Goal: Transaction & Acquisition: Purchase product/service

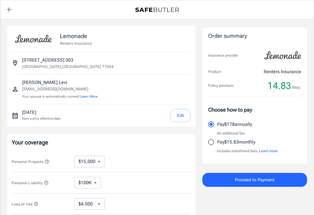
select select "15000"
select select "500"
click at [209, 142] on input "Pay $15.83 monthly" at bounding box center [211, 142] width 12 height 12
radio input "true"
click at [180, 116] on button "Edit" at bounding box center [180, 115] width 21 height 13
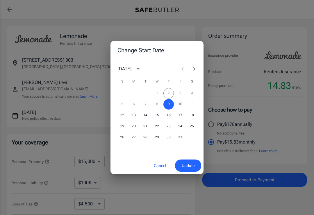
click at [174, 91] on div "1 2 3 4" at bounding box center [157, 93] width 93 height 10
click at [171, 95] on div "1 2 3 4" at bounding box center [157, 93] width 93 height 10
click at [170, 94] on div "1 2 3 4" at bounding box center [157, 93] width 93 height 10
click at [184, 95] on div "1 2 3 4" at bounding box center [157, 93] width 93 height 10
click at [167, 92] on div "1 2 3 4" at bounding box center [157, 93] width 93 height 10
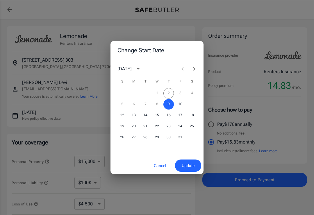
click at [168, 90] on div "1 2 3 4" at bounding box center [157, 93] width 93 height 10
click at [169, 91] on div "1 2 3 4" at bounding box center [157, 93] width 93 height 10
click at [155, 105] on div "5 6 7 8 9 10 11" at bounding box center [157, 104] width 93 height 10
click at [157, 166] on button "Cancel" at bounding box center [160, 166] width 26 height 13
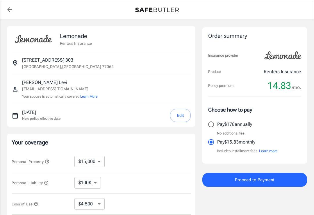
click at [102, 161] on select "$10,000 $15,000 $20,000 $25,000 $30,000 $40,000 $50,000 $100K $150K $200K $250K" at bounding box center [89, 162] width 30 height 12
select select "20000"
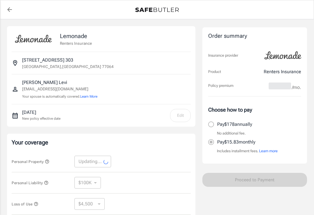
select select "20000"
select select "6000"
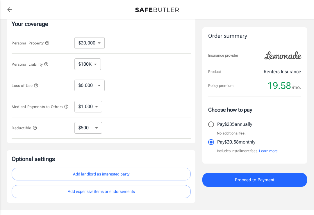
scroll to position [147, 0]
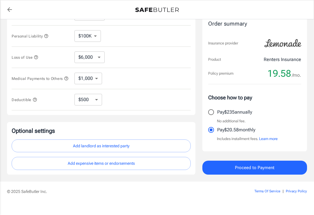
click at [72, 147] on button "Add landlord as interested party" at bounding box center [101, 146] width 179 height 13
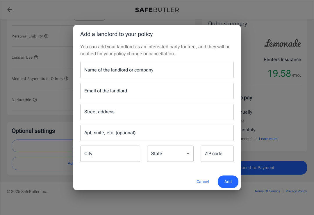
click at [127, 74] on div "Name of the landlord or company Name of the landlord or company" at bounding box center [157, 70] width 154 height 16
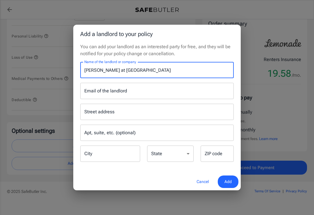
type input "Chelsea at Fallbrook"
click at [104, 96] on div "Email of the landlord Email of the landlord" at bounding box center [157, 91] width 154 height 16
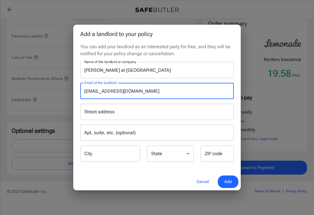
type input "TheChelsea@rpmliving.com"
click at [105, 116] on div "Street address Street address" at bounding box center [157, 112] width 154 height 16
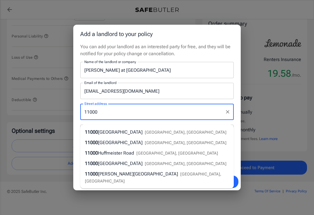
click at [130, 134] on span "Crescent Moon Drive" at bounding box center [120, 132] width 45 height 6
type input "11000 Crescent Moon Drive"
type input "Houston"
select select "TX"
type input "77064"
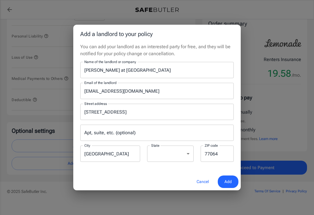
click at [232, 186] on span "Add" at bounding box center [228, 181] width 7 height 7
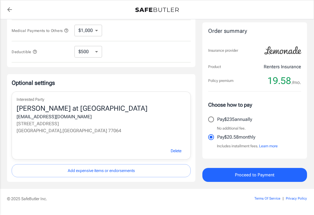
scroll to position [202, 0]
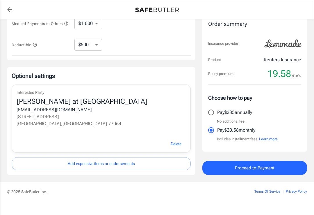
click at [108, 165] on button "Add expensive items or endorsements" at bounding box center [101, 163] width 179 height 13
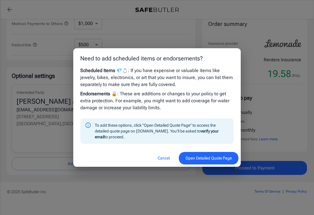
click at [202, 161] on button "Open Detailed Quote Page" at bounding box center [209, 158] width 60 height 13
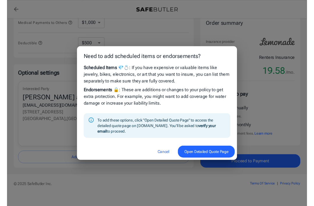
scroll to position [202, 0]
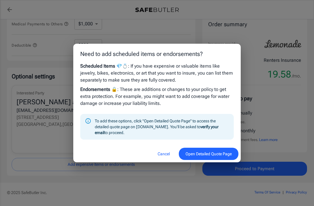
click at [162, 153] on button "Cancel" at bounding box center [164, 153] width 26 height 13
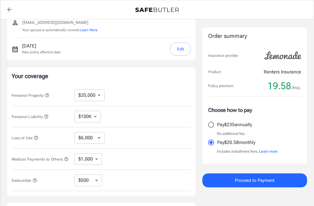
scroll to position [66, 0]
click at [95, 97] on select "$10,000 $15,000 $20,000 $25,000 $30,000 $40,000 $50,000 $100K $150K $200K $250K" at bounding box center [89, 96] width 30 height 12
select select "200000"
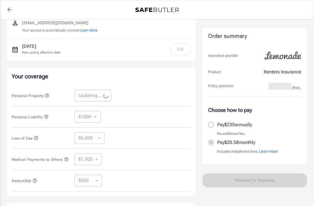
select select "200000"
select select "60000"
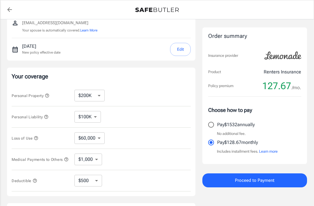
click at [102, 92] on select "$10,000 $15,000 $20,000 $25,000 $30,000 $40,000 $50,000 $100K $150K $200K $250K" at bounding box center [89, 96] width 30 height 12
select select "30000"
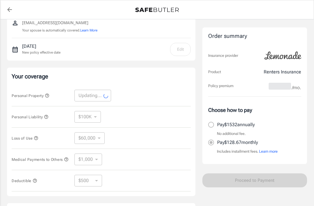
select select "30000"
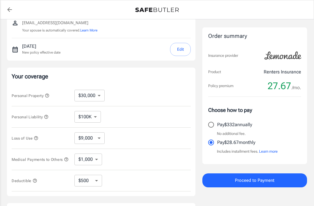
click at [100, 137] on select "$9,000 $15,000 $24,000 $36,000 $51,000 $72,000 $102K $144K $198K" at bounding box center [89, 138] width 30 height 12
select select "15000"
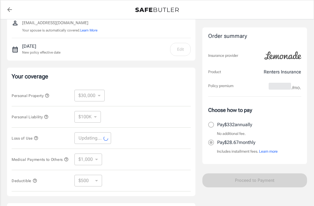
select select "15000"
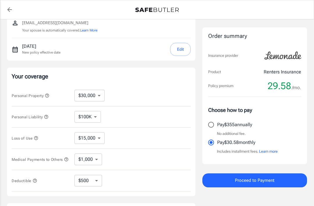
click at [96, 184] on select "$250 $500 $1,000 $2,500" at bounding box center [88, 181] width 28 height 12
select select "250"
click at [99, 183] on select "$250 $500 $1,000 $2,500" at bounding box center [88, 181] width 28 height 12
select select "500"
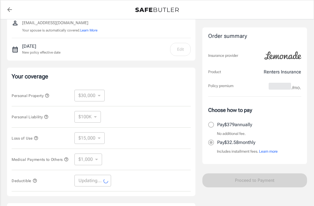
select select "500"
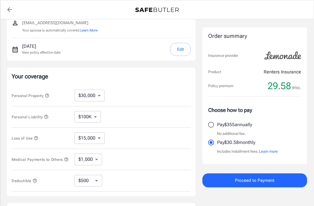
click at [282, 182] on button "Proceed to Payment" at bounding box center [254, 180] width 105 height 14
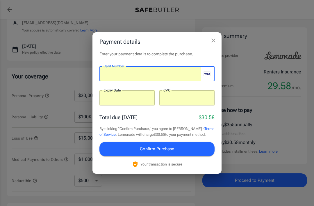
click at [189, 147] on button "Confirm Purchase" at bounding box center [156, 149] width 115 height 14
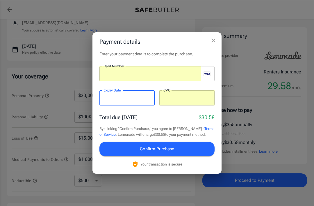
click at [183, 148] on button "Confirm Purchase" at bounding box center [156, 149] width 115 height 14
click at [185, 148] on button "Confirm Purchase" at bounding box center [156, 149] width 115 height 14
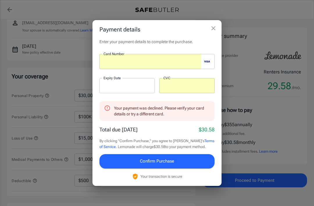
click at [190, 159] on button "Confirm Purchase" at bounding box center [156, 161] width 115 height 14
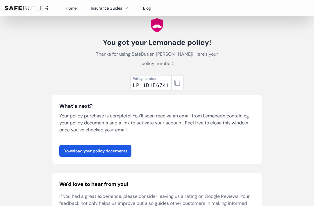
scroll to position [20, 0]
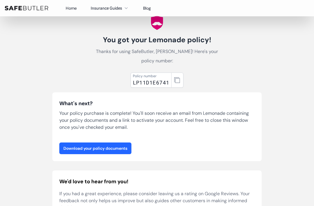
click at [121, 147] on link "Download your policy documents" at bounding box center [95, 148] width 72 height 12
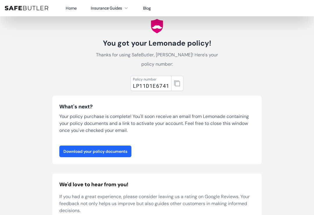
scroll to position [17, 0]
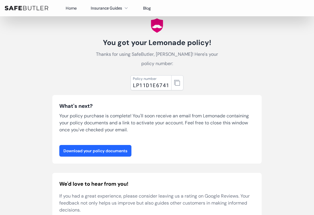
click at [118, 150] on link "Download your policy documents" at bounding box center [95, 151] width 72 height 12
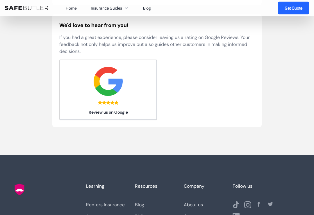
scroll to position [177, 0]
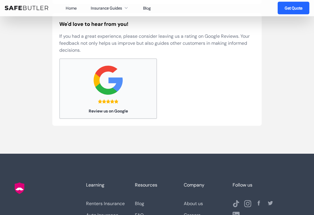
click at [135, 104] on link "Review us on Google" at bounding box center [108, 89] width 98 height 60
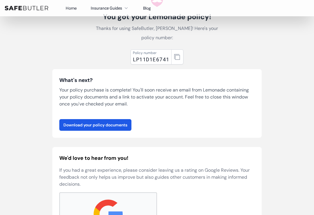
scroll to position [0, 0]
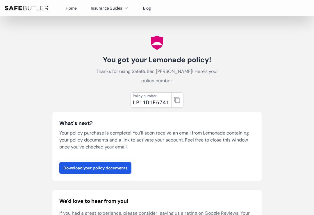
click at [76, 6] on link "Home" at bounding box center [71, 8] width 11 height 5
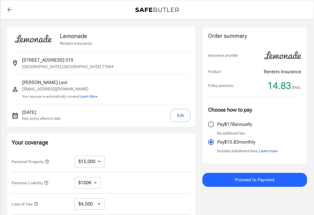
select select "15000"
select select "500"
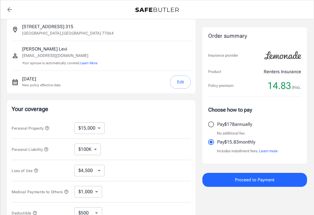
scroll to position [42, 0]
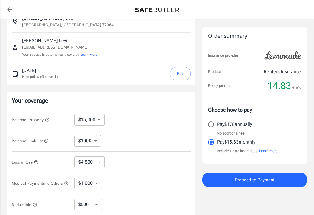
click at [94, 120] on select "$10,000 $15,000 $20,000 $25,000 $30,000 $40,000 $50,000 $100K $150K $200K $250K" at bounding box center [89, 120] width 30 height 12
select select "30000"
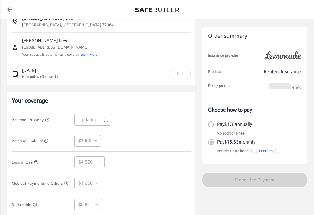
select select "30000"
select select "9000"
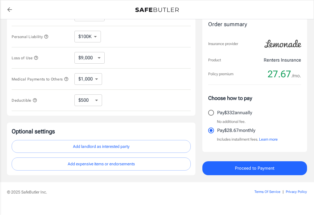
scroll to position [147, 0]
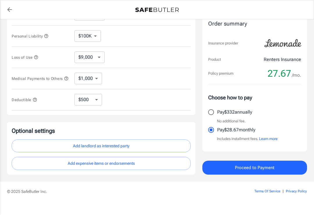
click at [97, 148] on button "Add landlord as interested party" at bounding box center [101, 146] width 179 height 13
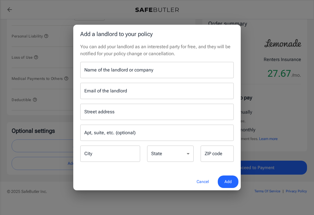
click at [116, 76] on div "Name of the landlord or company Name of the landlord or company" at bounding box center [157, 70] width 154 height 16
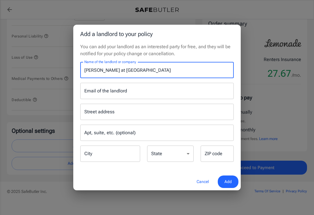
type input "Chelsea at Fallbrook"
click at [101, 98] on div "Email of the landlord Email of the landlord" at bounding box center [157, 91] width 154 height 16
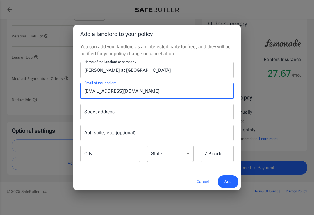
type input "Thechelsea@rpmliving.com"
click at [102, 115] on div "Street address Street address" at bounding box center [157, 112] width 154 height 16
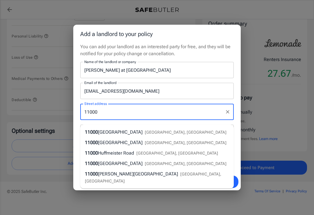
click at [126, 135] on div "11000 Crescent Moon Drive Houston, TX" at bounding box center [156, 132] width 142 height 7
type input "11000 Crescent Moon Drive"
type input "Houston"
select select "TX"
type input "77064"
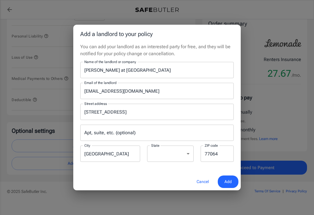
click at [227, 186] on span "Add" at bounding box center [228, 181] width 7 height 7
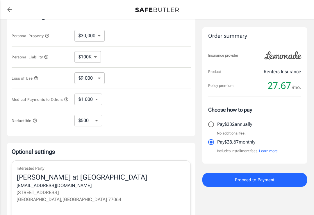
scroll to position [128, 0]
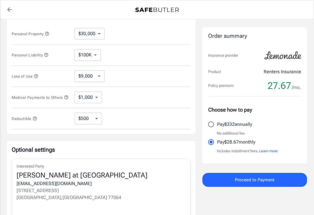
click at [102, 76] on select "$9,000 $15,000 $24,000 $36,000 $51,000 $72,000 $102K $144K $198K" at bounding box center [89, 76] width 30 height 12
select select "15000"
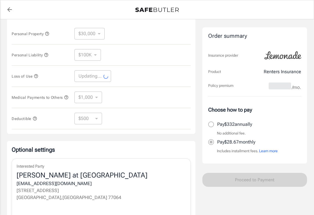
select select "15000"
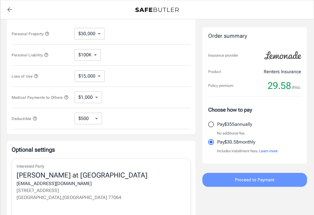
click at [286, 178] on button "Proceed to Payment" at bounding box center [254, 180] width 105 height 14
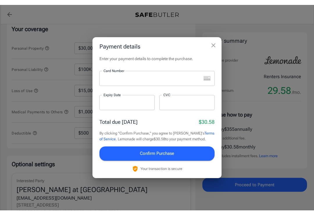
scroll to position [128, 0]
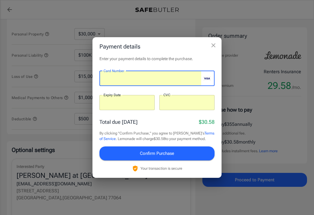
click at [193, 152] on button "Confirm Purchase" at bounding box center [156, 154] width 115 height 14
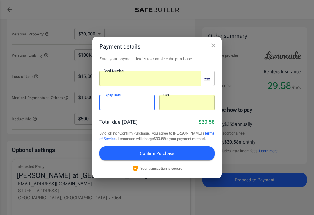
click at [181, 153] on button "Confirm Purchase" at bounding box center [156, 154] width 115 height 14
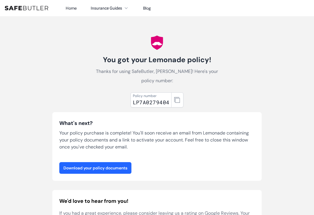
click at [108, 168] on link "Download your policy documents" at bounding box center [95, 168] width 72 height 12
